Goal: Navigation & Orientation: Find specific page/section

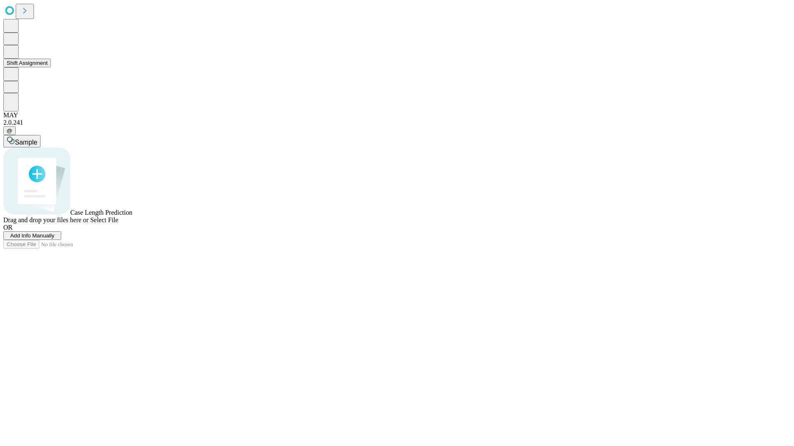
click at [51, 67] on button "Shift Assignment" at bounding box center [27, 63] width 48 height 9
